Goal: Task Accomplishment & Management: Use online tool/utility

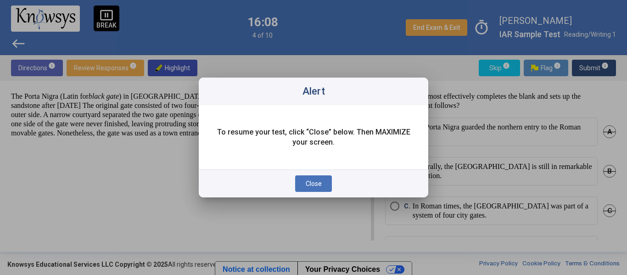
click at [324, 180] on button "Close" at bounding box center [313, 183] width 37 height 17
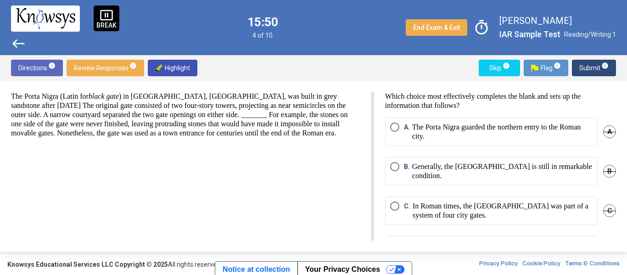
click at [456, 123] on p "The Porta Nigra guarded the northern entry to the Roman city." at bounding box center [502, 132] width 180 height 18
click at [446, 167] on p "Generally, the [GEOGRAPHIC_DATA] is still in remarkable condition." at bounding box center [502, 171] width 180 height 18
click at [592, 62] on span "Submit info" at bounding box center [593, 68] width 29 height 17
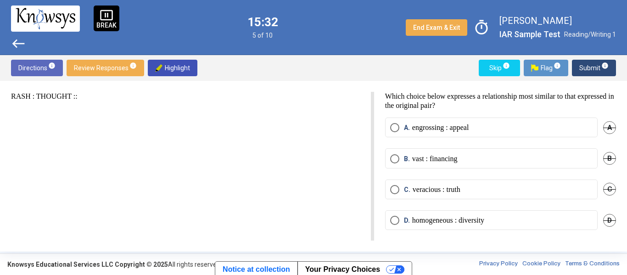
click at [500, 190] on label "C. veracious : truth" at bounding box center [491, 189] width 202 height 9
click at [600, 67] on sup "info" at bounding box center [604, 65] width 8 height 7
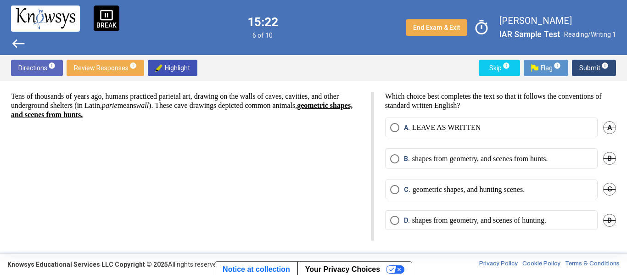
click at [463, 192] on p "geometric shapes, and hunting scenes." at bounding box center [469, 189] width 112 height 9
click at [596, 73] on span "Submit info" at bounding box center [593, 68] width 29 height 17
